Goal: Navigation & Orientation: Find specific page/section

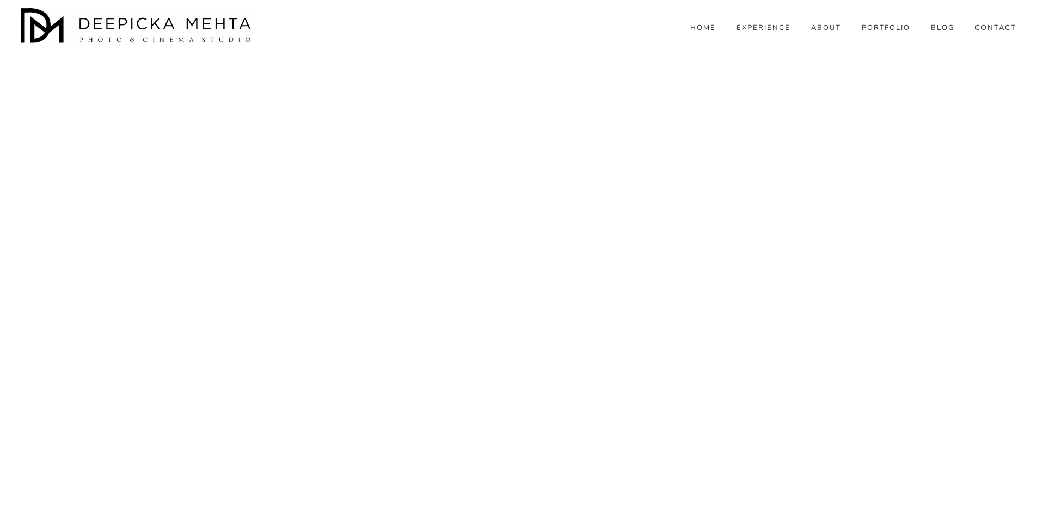
scroll to position [4190, 0]
click at [778, 46] on div "HOME EXPERIENCE ABOUT PORTFOLIO BLOG" at bounding box center [518, 27] width 995 height 38
click at [775, 33] on link "EXPERIENCE" at bounding box center [763, 28] width 54 height 10
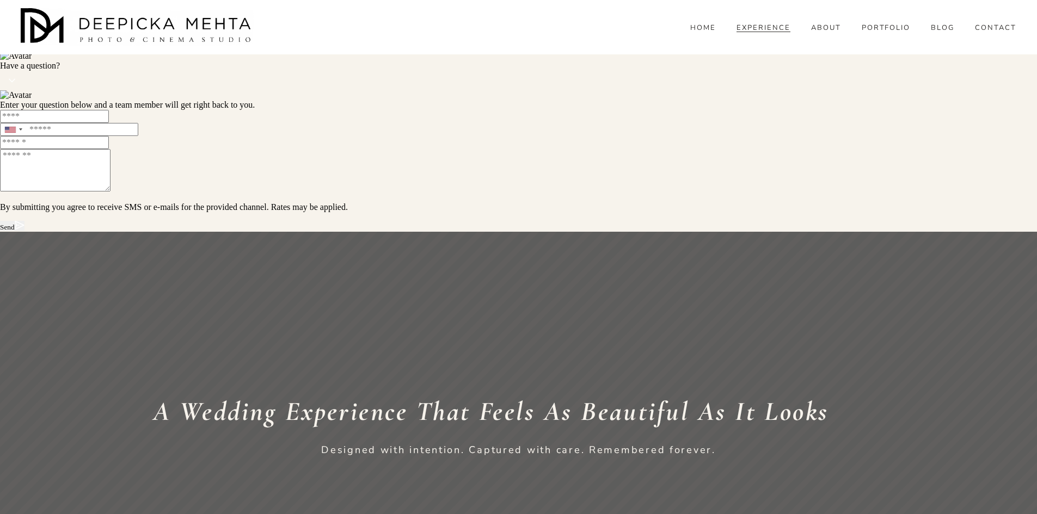
click at [834, 33] on link "ABOUT" at bounding box center [826, 28] width 30 height 10
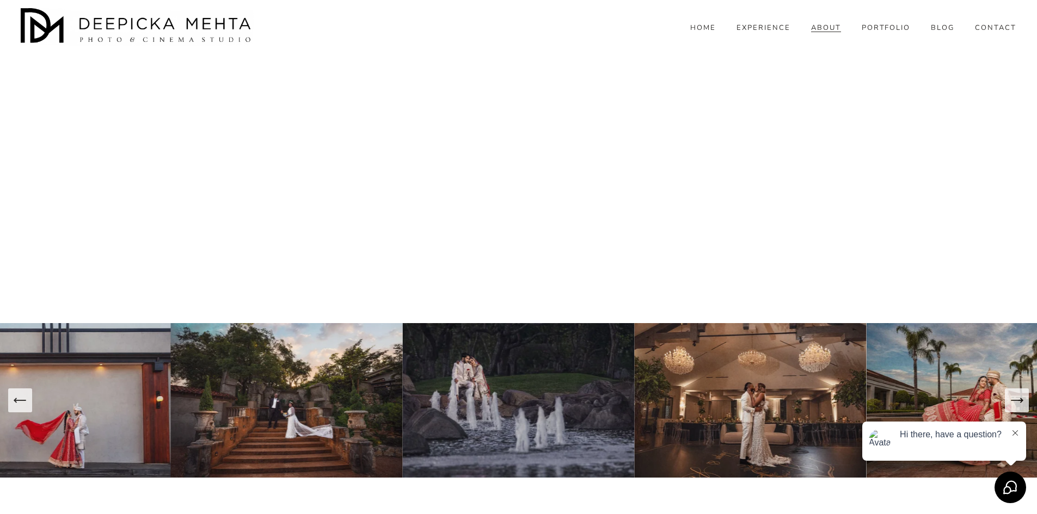
scroll to position [3783, 0]
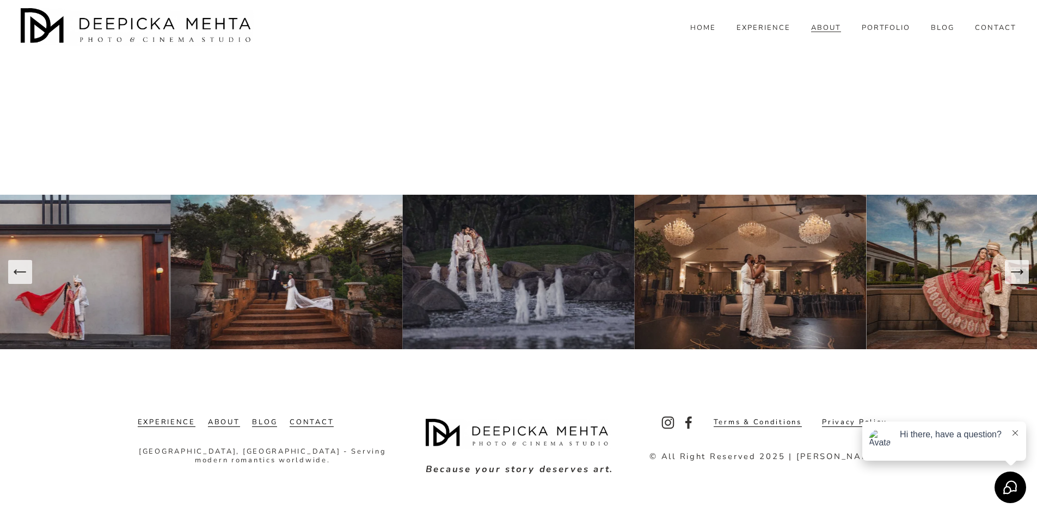
click at [870, 33] on link "PORTFOLIO" at bounding box center [885, 28] width 49 height 10
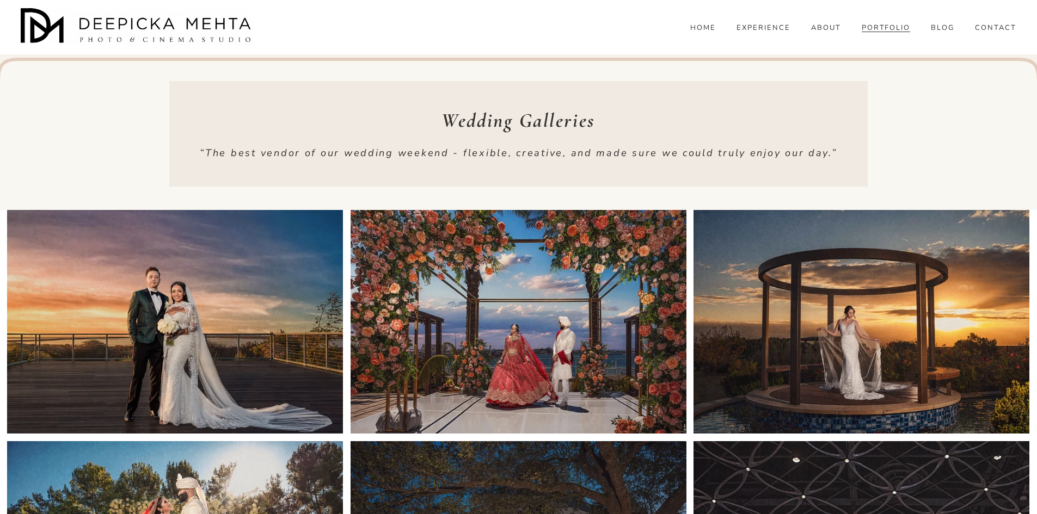
scroll to position [1360, 0]
